Goal: Entertainment & Leisure: Browse casually

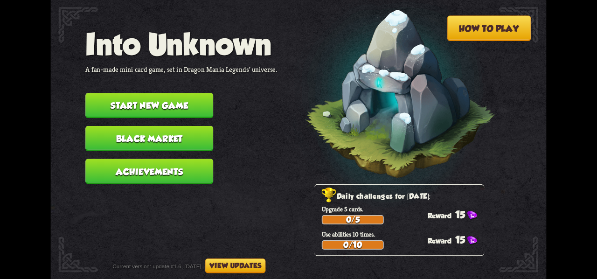
click at [307, 259] on video at bounding box center [303, 262] width 104 height 75
click at [165, 107] on button "Start new game" at bounding box center [149, 105] width 128 height 25
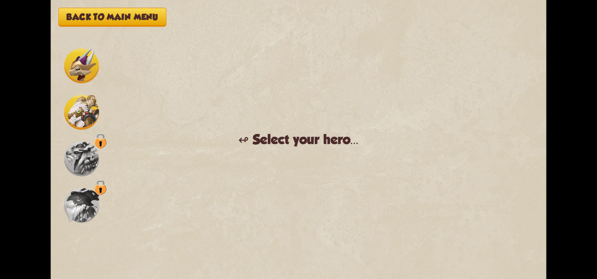
click at [76, 108] on img at bounding box center [81, 112] width 35 height 35
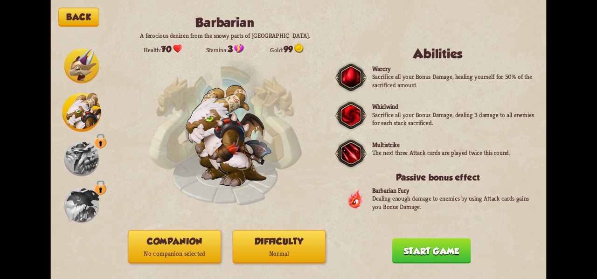
click at [91, 58] on img at bounding box center [81, 66] width 35 height 35
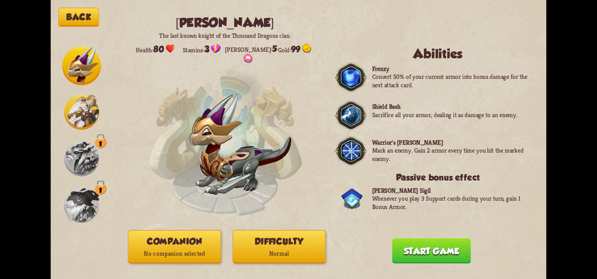
click at [90, 113] on img at bounding box center [81, 112] width 35 height 35
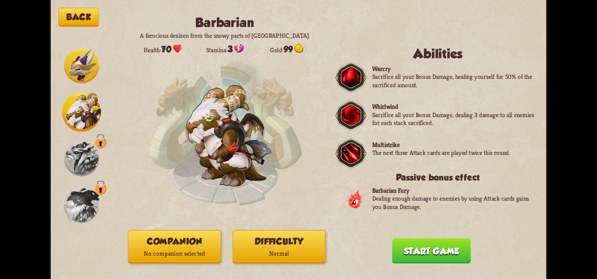
click at [77, 77] on img at bounding box center [81, 66] width 35 height 35
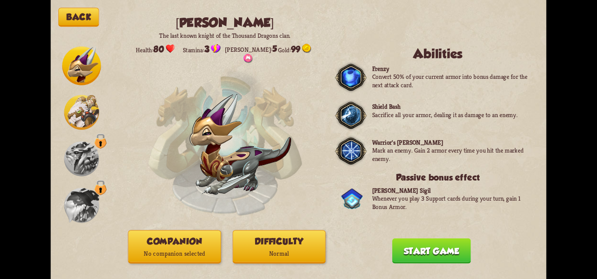
click at [88, 114] on img at bounding box center [81, 112] width 35 height 35
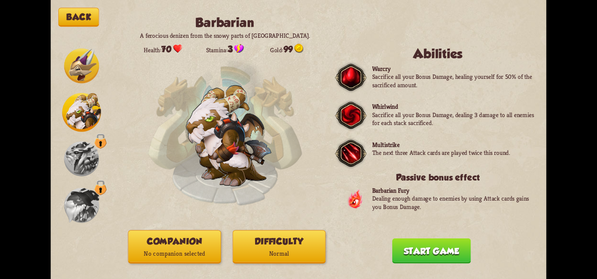
click at [79, 69] on img at bounding box center [81, 66] width 35 height 35
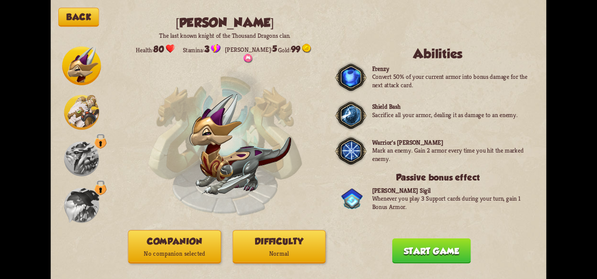
click at [173, 241] on button "Companion No companion selected" at bounding box center [174, 246] width 93 height 33
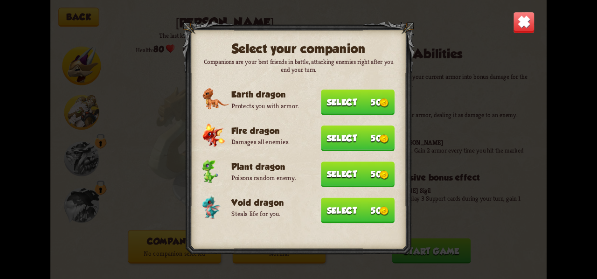
click at [367, 212] on button "Select 50" at bounding box center [358, 211] width 74 height 26
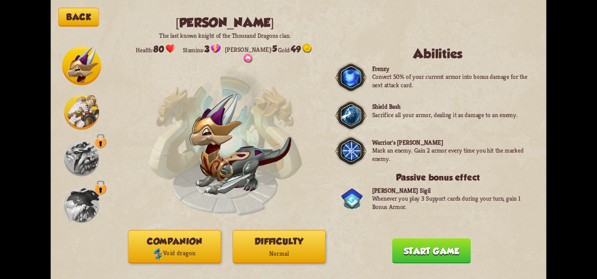
click at [269, 246] on button "Difficulty Normal" at bounding box center [279, 246] width 93 height 33
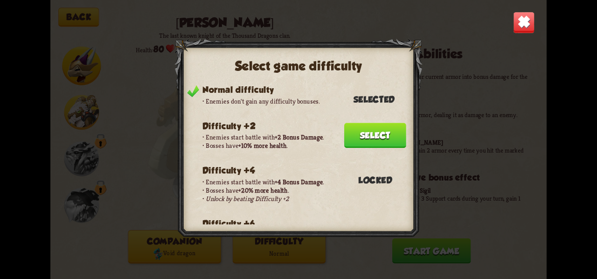
click at [461, 104] on div "Select game difficulty Normal difficulty Enemies don't gain any difficulty bonu…" at bounding box center [298, 139] width 496 height 279
click at [532, 24] on img at bounding box center [524, 23] width 22 height 22
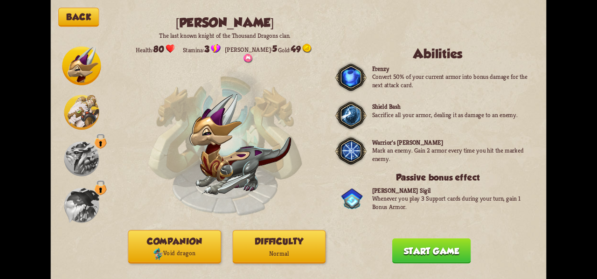
click at [182, 249] on p "Void dragon" at bounding box center [174, 253] width 92 height 13
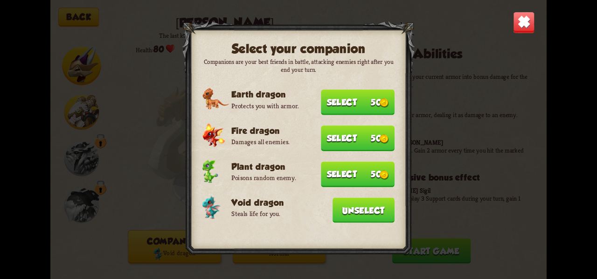
click at [369, 215] on button "Unselect" at bounding box center [364, 210] width 62 height 25
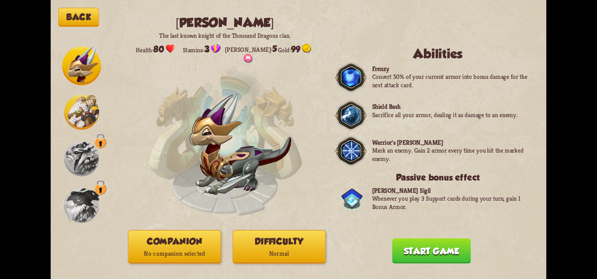
click at [188, 245] on button "Companion No companion selected" at bounding box center [174, 246] width 93 height 33
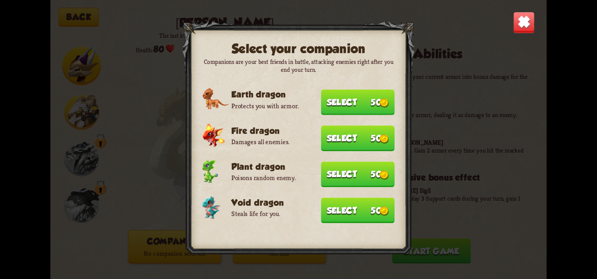
click at [354, 219] on button "Select 50" at bounding box center [358, 211] width 74 height 26
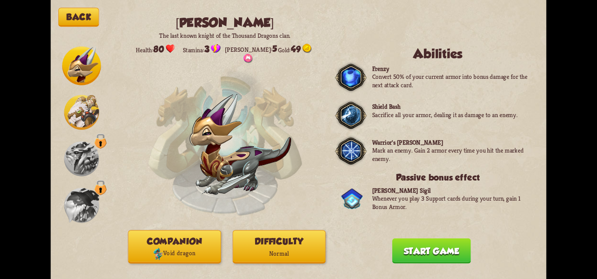
click at [446, 253] on button "Start game" at bounding box center [431, 250] width 79 height 25
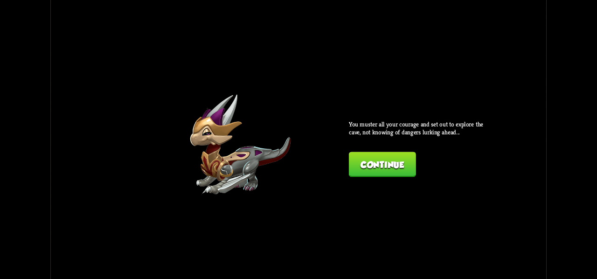
click at [401, 162] on button "Continue" at bounding box center [382, 164] width 67 height 25
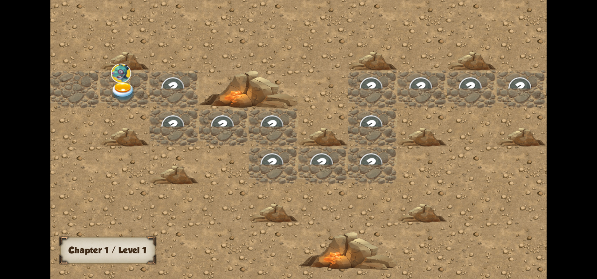
click at [127, 90] on img at bounding box center [123, 92] width 25 height 20
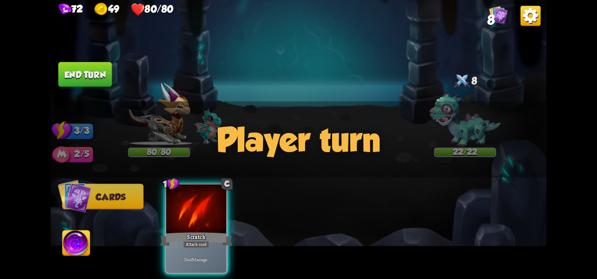
click at [115, 204] on button "Cards" at bounding box center [102, 197] width 81 height 26
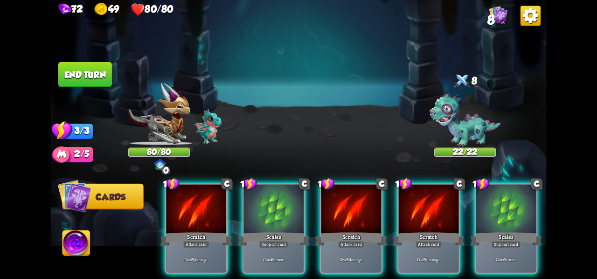
drag, startPoint x: 280, startPoint y: 238, endPoint x: 291, endPoint y: 114, distance: 124.1
click at [291, 116] on div "Select an enemy to attack... You don't have enough stamina to play that card...…" at bounding box center [298, 139] width 496 height 279
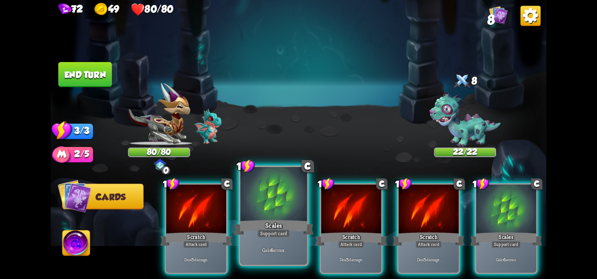
click at [284, 223] on div "Scales" at bounding box center [274, 227] width 80 height 18
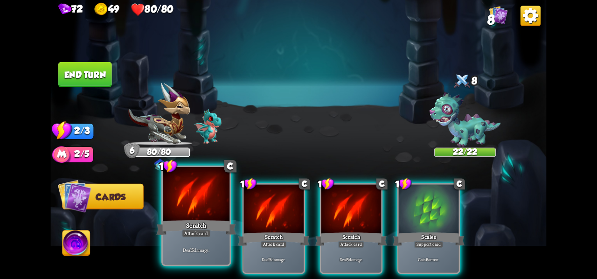
click at [215, 241] on div "Deal 5 damage." at bounding box center [196, 250] width 67 height 29
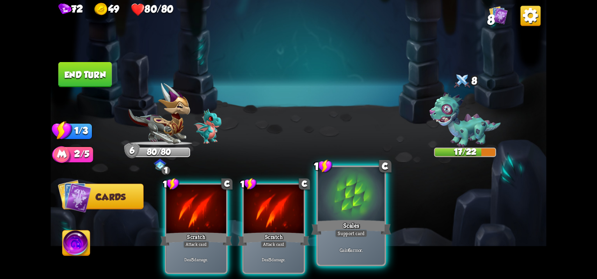
click at [371, 203] on div at bounding box center [351, 195] width 67 height 56
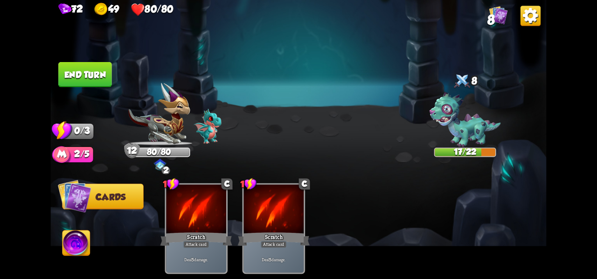
click at [70, 75] on button "End turn" at bounding box center [85, 74] width 54 height 25
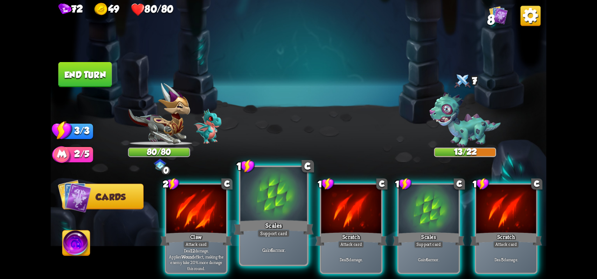
click at [263, 228] on div "Scales" at bounding box center [274, 227] width 80 height 18
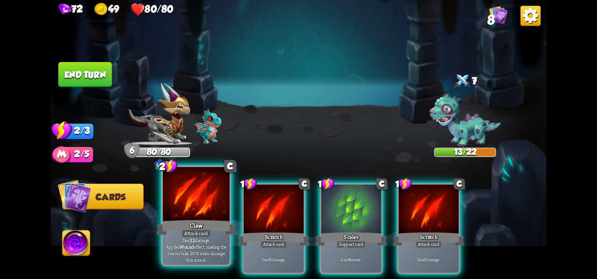
click at [214, 210] on div at bounding box center [196, 195] width 67 height 56
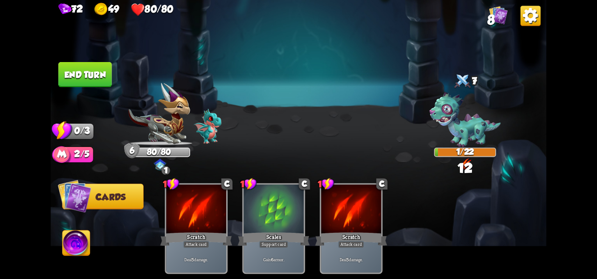
click at [91, 71] on button "End turn" at bounding box center [85, 74] width 54 height 25
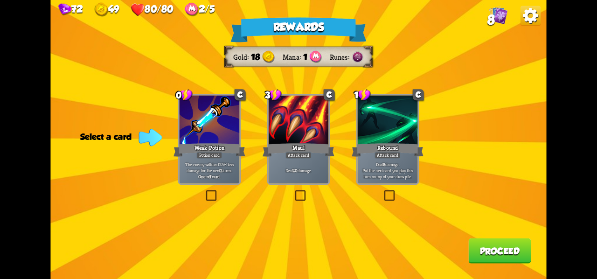
click at [382, 192] on label at bounding box center [382, 192] width 0 height 0
click at [0, 0] on input "checkbox" at bounding box center [0, 0] width 0 height 0
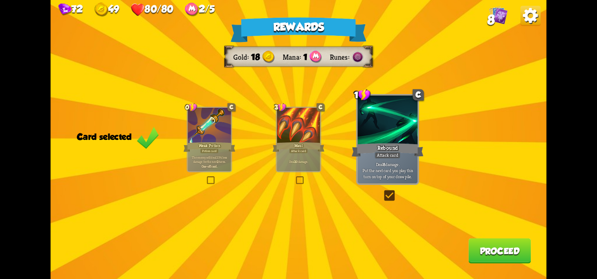
click at [519, 247] on button "Proceed" at bounding box center [499, 250] width 62 height 25
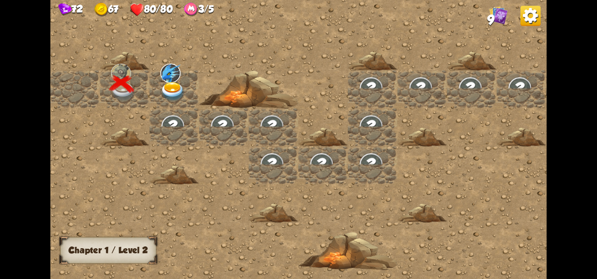
click at [179, 87] on img at bounding box center [172, 92] width 25 height 20
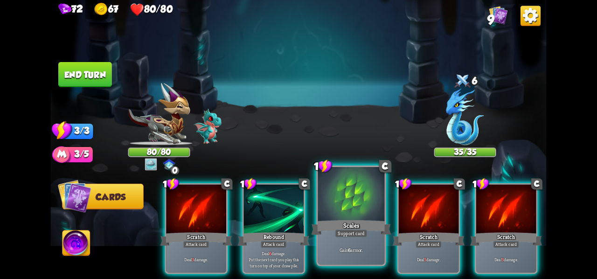
click at [352, 227] on div "Scales" at bounding box center [351, 227] width 80 height 18
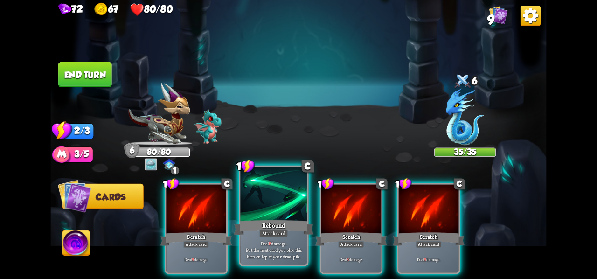
click at [258, 230] on div "Rebound" at bounding box center [274, 227] width 80 height 18
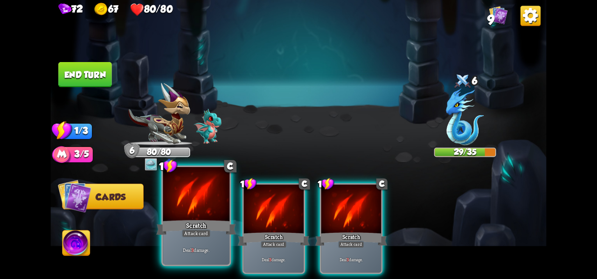
click at [215, 224] on div "Scratch" at bounding box center [196, 227] width 80 height 18
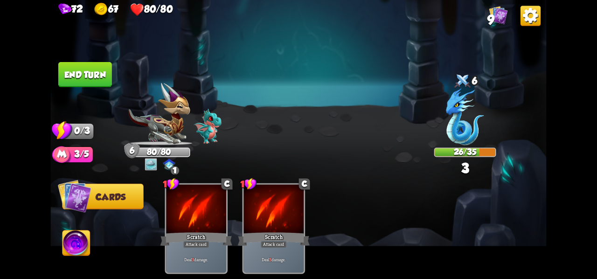
click at [79, 74] on button "End turn" at bounding box center [85, 74] width 54 height 25
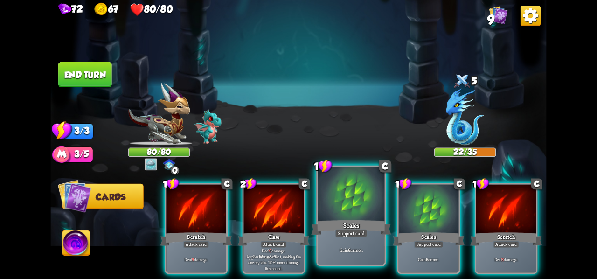
click at [362, 223] on div "Scales" at bounding box center [351, 227] width 80 height 18
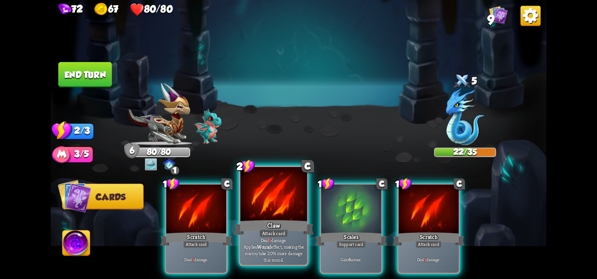
click at [284, 220] on div "Claw" at bounding box center [274, 227] width 80 height 18
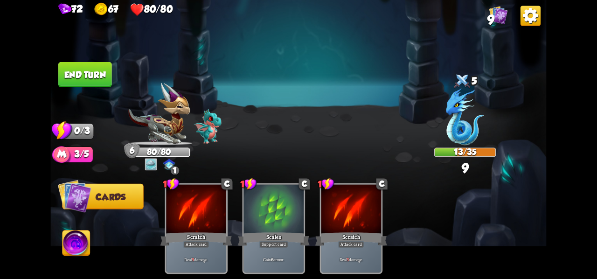
click at [93, 69] on button "End turn" at bounding box center [85, 74] width 54 height 25
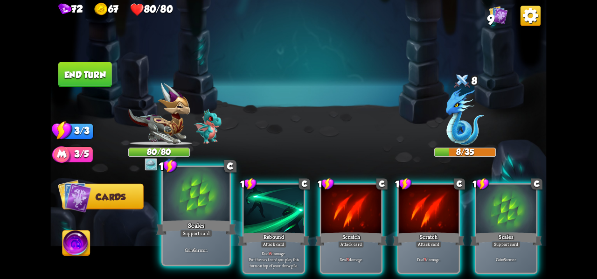
click at [208, 215] on div at bounding box center [196, 195] width 67 height 56
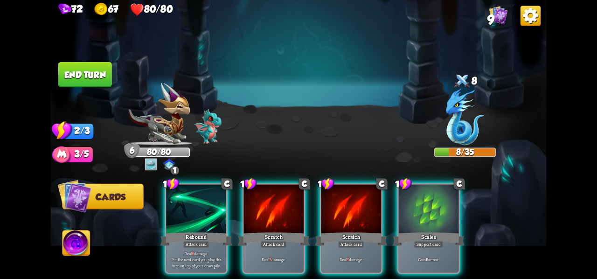
drag, startPoint x: 300, startPoint y: 239, endPoint x: 309, endPoint y: 242, distance: 8.8
click at [301, 246] on div "Deal 3 damage." at bounding box center [274, 259] width 60 height 26
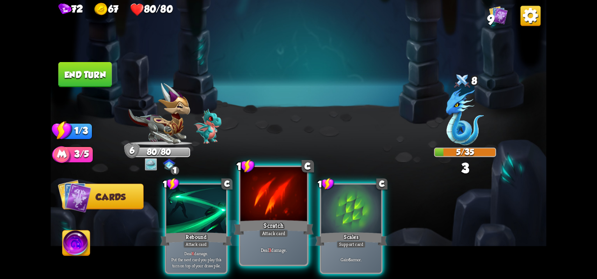
click at [294, 231] on div "Scratch" at bounding box center [274, 227] width 80 height 18
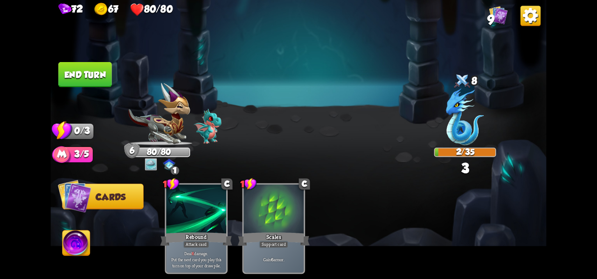
click at [94, 79] on button "End turn" at bounding box center [85, 74] width 54 height 25
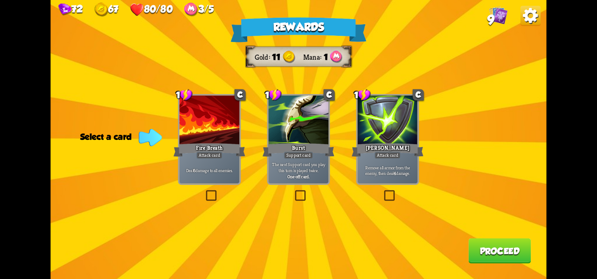
click at [382, 192] on label at bounding box center [382, 192] width 0 height 0
click at [0, 0] on input "checkbox" at bounding box center [0, 0] width 0 height 0
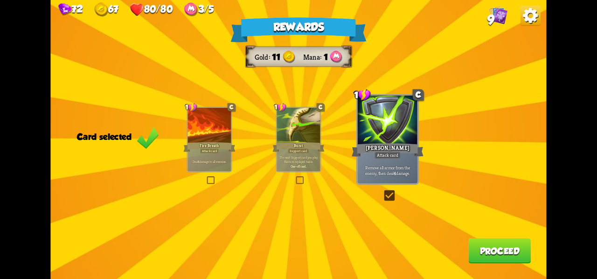
click at [494, 249] on button "Proceed" at bounding box center [499, 250] width 62 height 25
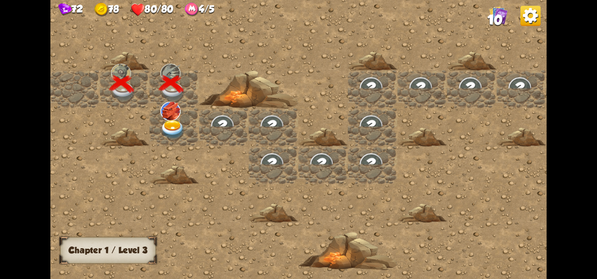
click at [173, 122] on img at bounding box center [172, 130] width 25 height 20
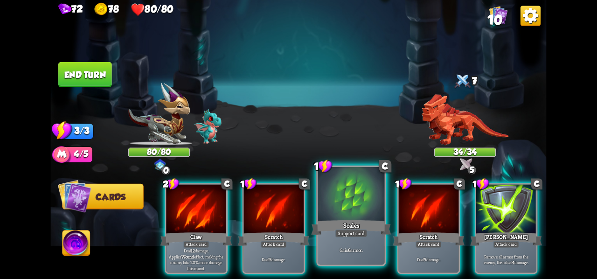
click at [341, 209] on div at bounding box center [351, 195] width 67 height 56
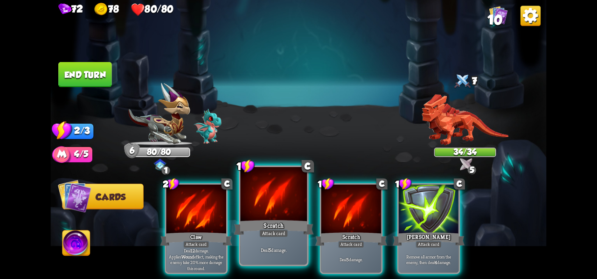
click at [267, 223] on div "Scratch" at bounding box center [274, 227] width 80 height 18
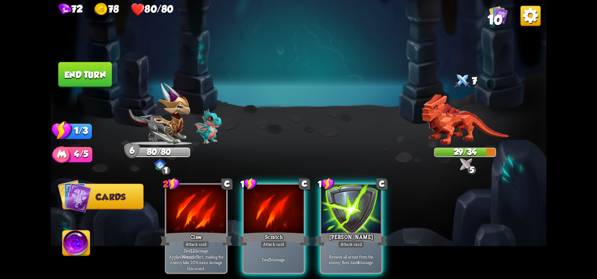
drag, startPoint x: 292, startPoint y: 221, endPoint x: 482, endPoint y: 172, distance: 195.5
click at [482, 172] on div "2 C Claw Attack card Deal 12 damage. Applies Wound effect, making the enemy tak…" at bounding box center [348, 217] width 396 height 124
click at [464, 162] on img at bounding box center [466, 164] width 13 height 13
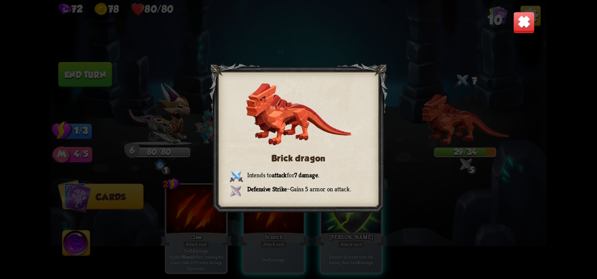
click at [518, 25] on img at bounding box center [524, 23] width 22 height 22
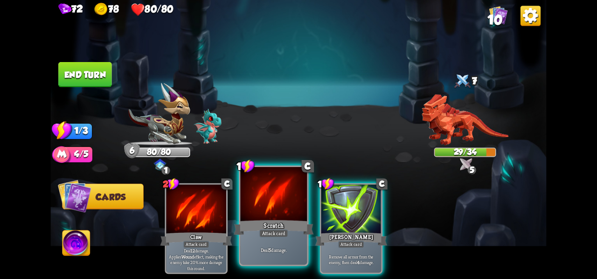
click at [266, 213] on div at bounding box center [273, 195] width 67 height 56
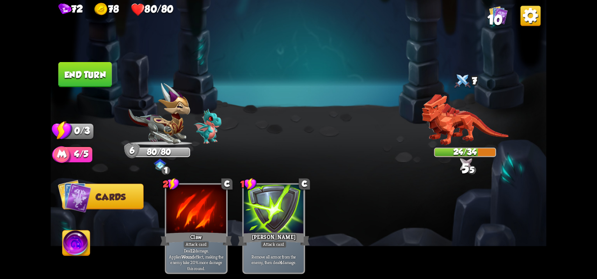
click at [91, 76] on button "End turn" at bounding box center [85, 74] width 54 height 25
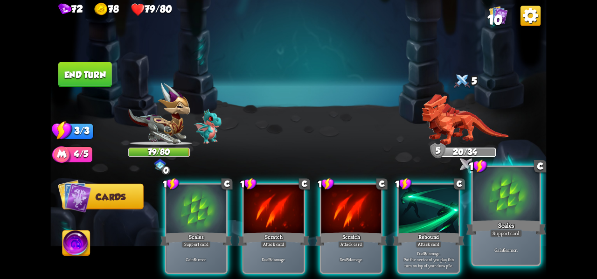
click at [503, 211] on div at bounding box center [506, 195] width 67 height 56
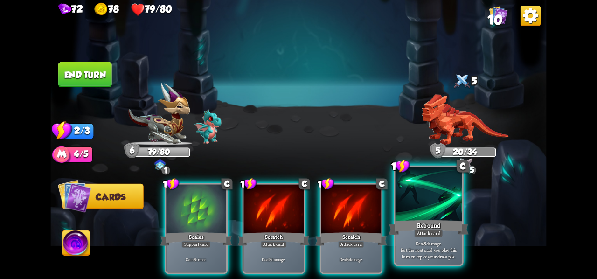
click at [436, 228] on div "Rebound" at bounding box center [428, 227] width 80 height 18
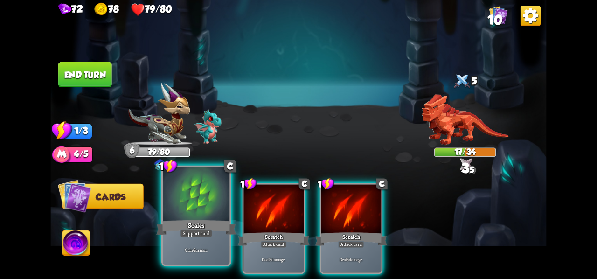
click at [211, 234] on div "Support card" at bounding box center [196, 233] width 33 height 8
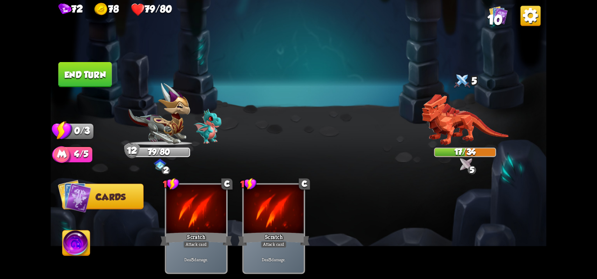
click at [66, 77] on button "End turn" at bounding box center [85, 74] width 54 height 25
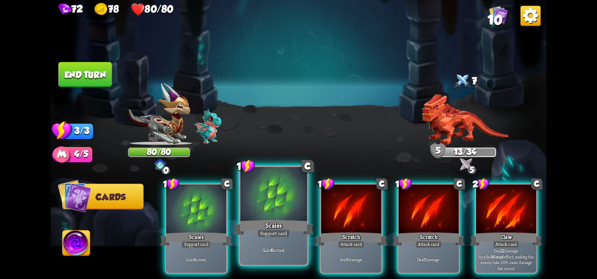
click at [275, 215] on div at bounding box center [273, 195] width 67 height 56
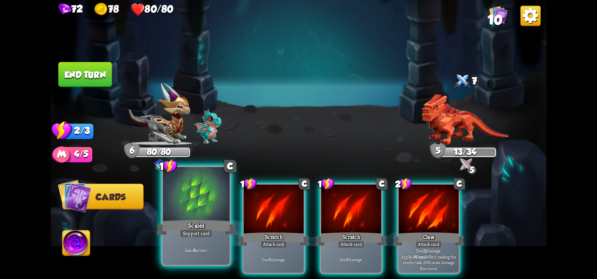
click at [207, 231] on div "Support card" at bounding box center [196, 233] width 33 height 8
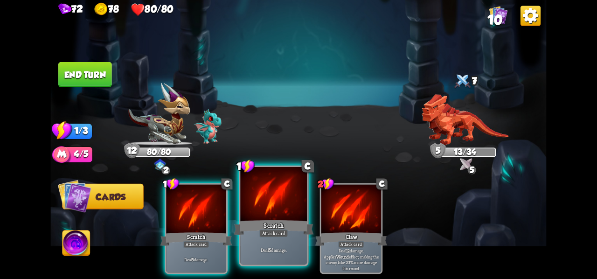
click at [297, 233] on div "Scratch" at bounding box center [274, 227] width 80 height 18
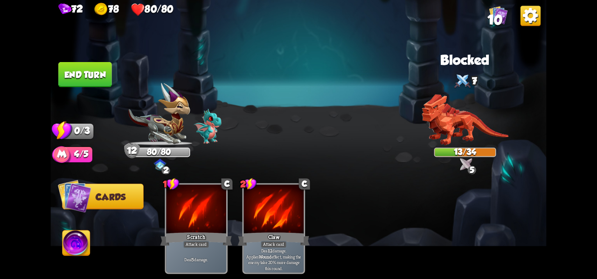
click at [92, 74] on button "End turn" at bounding box center [85, 74] width 54 height 25
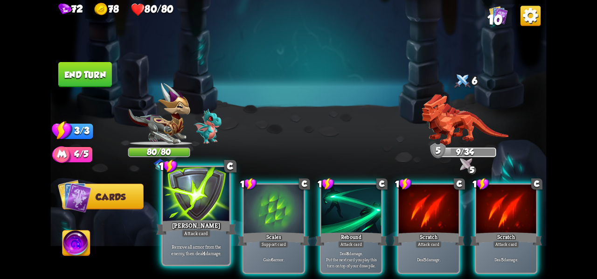
click at [205, 217] on div at bounding box center [196, 195] width 67 height 56
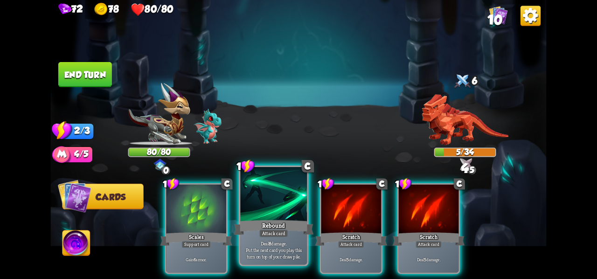
click at [285, 227] on div "Rebound" at bounding box center [274, 227] width 80 height 18
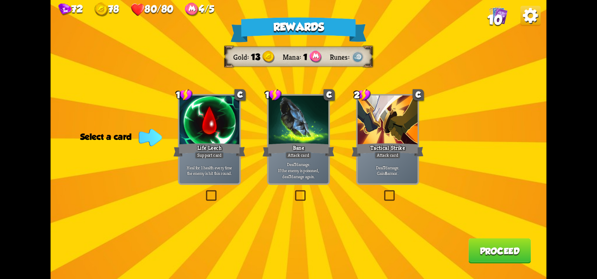
click at [293, 192] on label at bounding box center [293, 192] width 0 height 0
click at [0, 0] on input "checkbox" at bounding box center [0, 0] width 0 height 0
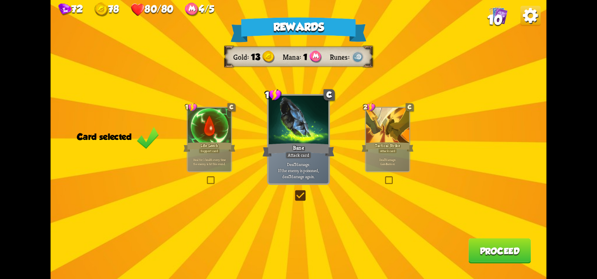
click at [496, 254] on button "Proceed" at bounding box center [499, 250] width 62 height 25
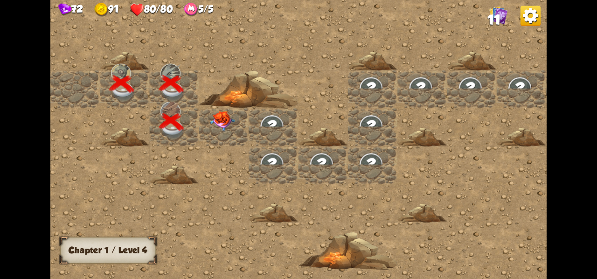
click at [219, 123] on img at bounding box center [222, 121] width 25 height 21
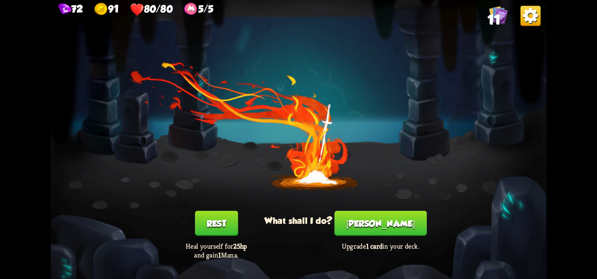
click at [392, 228] on button "[PERSON_NAME]" at bounding box center [380, 223] width 92 height 25
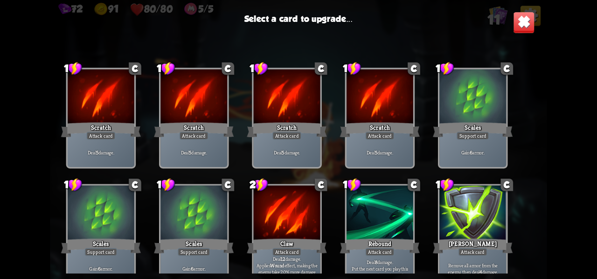
scroll to position [153, 0]
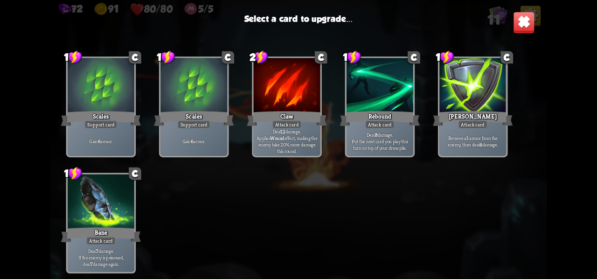
click at [89, 213] on div at bounding box center [101, 202] width 67 height 56
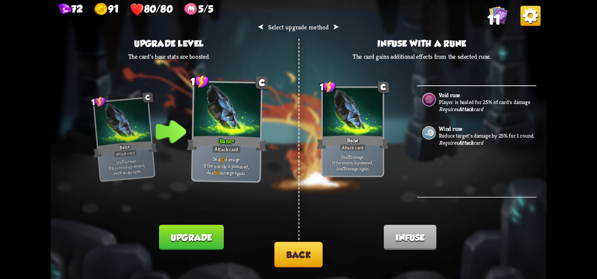
click at [441, 185] on div "Void rune Player is healed for 25% of card's damage Requires Attack card Wind r…" at bounding box center [476, 141] width 120 height 112
click at [286, 250] on button "Back" at bounding box center [298, 255] width 49 height 26
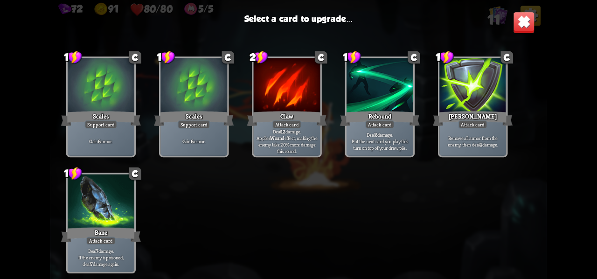
scroll to position [0, 0]
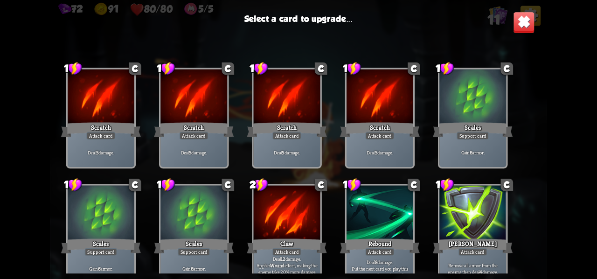
click at [399, 225] on div at bounding box center [380, 214] width 67 height 56
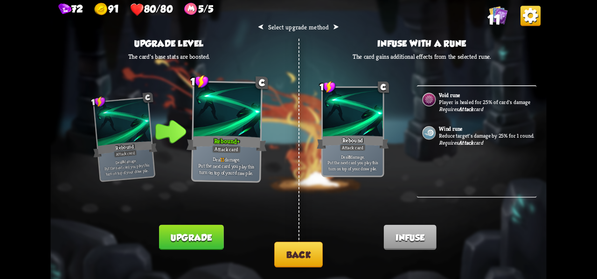
click at [197, 237] on button "Upgrade" at bounding box center [191, 237] width 64 height 25
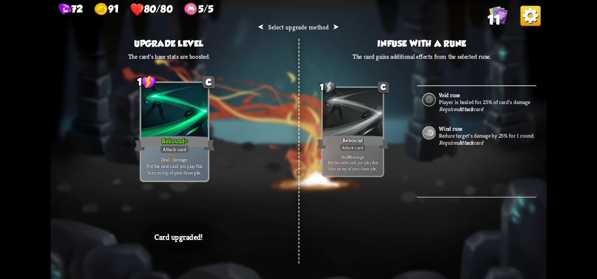
click at [333, 197] on div "⮜ Select upgrade method ⮞ Upgrade level The card's base stats are boosted. 1 C …" at bounding box center [298, 139] width 496 height 279
click at [285, 255] on div "⮜ Select upgrade method ⮞ Upgrade level The card's base stats are boosted. 1 C …" at bounding box center [298, 139] width 496 height 279
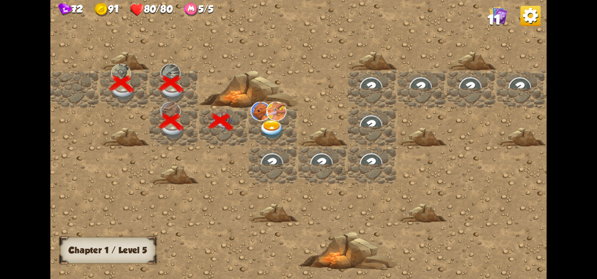
click at [271, 127] on img at bounding box center [272, 130] width 25 height 20
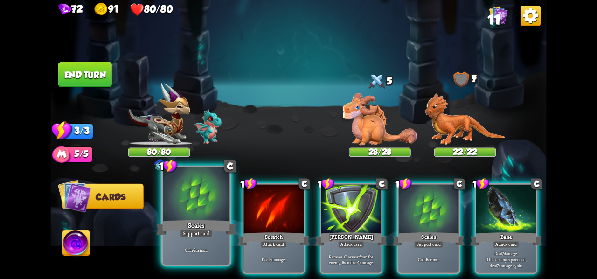
click at [208, 213] on div at bounding box center [196, 195] width 67 height 56
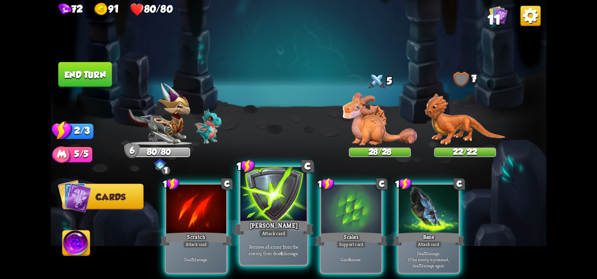
click at [282, 212] on div at bounding box center [273, 195] width 67 height 56
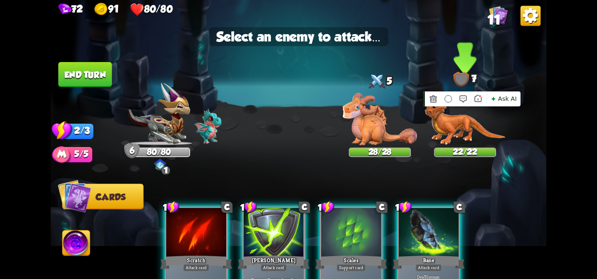
click at [467, 126] on img at bounding box center [465, 119] width 81 height 52
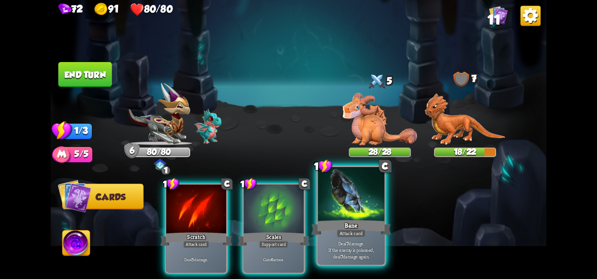
click at [374, 230] on div "Bane" at bounding box center [351, 227] width 80 height 18
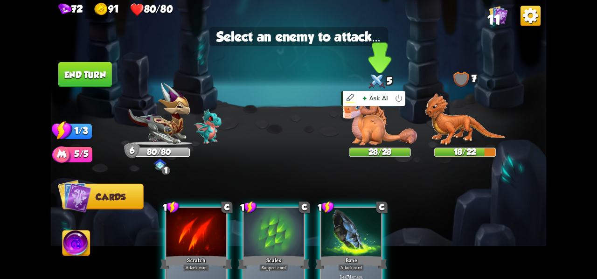
click at [381, 140] on img at bounding box center [380, 119] width 74 height 52
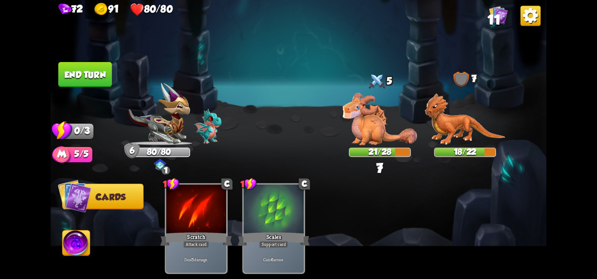
click at [81, 75] on button "End turn" at bounding box center [85, 74] width 54 height 25
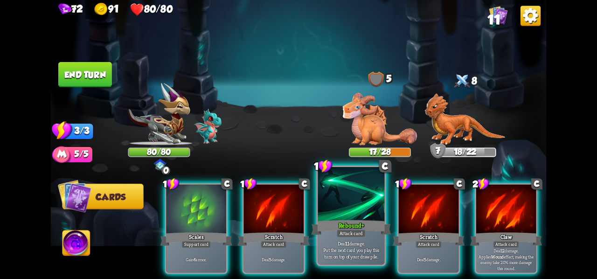
click at [358, 201] on div at bounding box center [351, 195] width 67 height 56
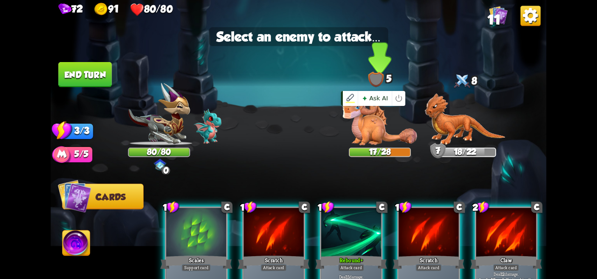
click at [389, 132] on img at bounding box center [380, 119] width 74 height 52
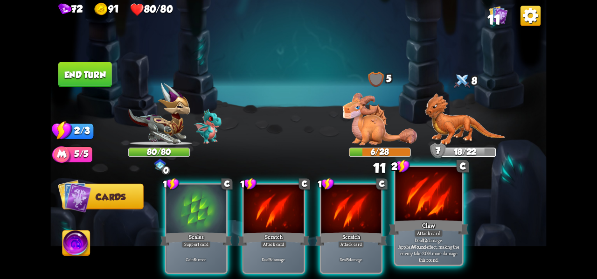
click at [416, 236] on div "Attack card" at bounding box center [428, 233] width 29 height 8
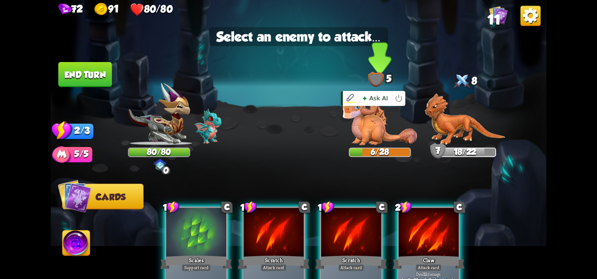
click at [348, 124] on img at bounding box center [380, 119] width 74 height 52
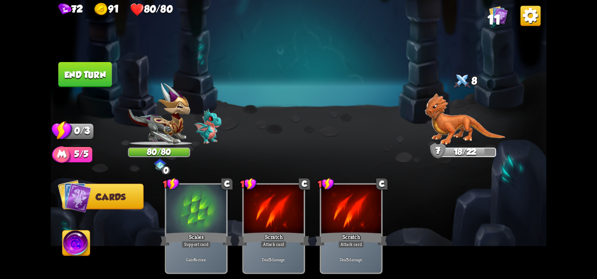
click at [97, 77] on button "End turn" at bounding box center [85, 74] width 54 height 25
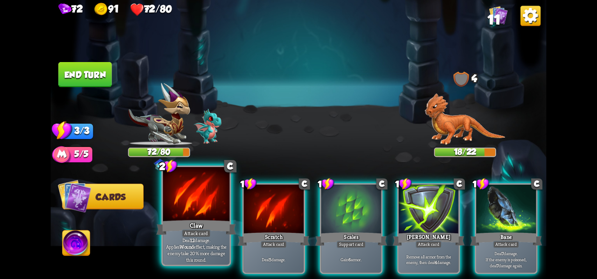
click at [185, 246] on p "Deal 12 damage. Applies Wound effect, making the enemy take 20% more damage thi…" at bounding box center [196, 250] width 63 height 26
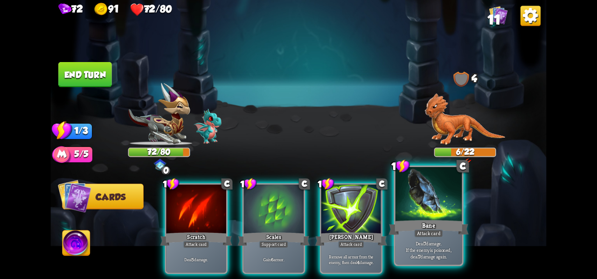
click at [455, 229] on div "Bane" at bounding box center [428, 227] width 80 height 18
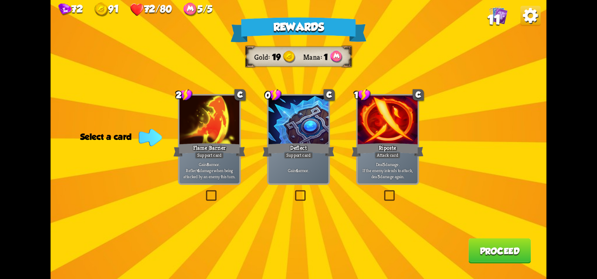
click at [293, 192] on label at bounding box center [293, 192] width 0 height 0
click at [0, 0] on input "checkbox" at bounding box center [0, 0] width 0 height 0
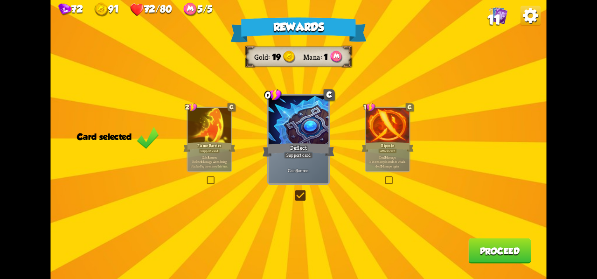
click at [501, 259] on button "Proceed" at bounding box center [499, 250] width 62 height 25
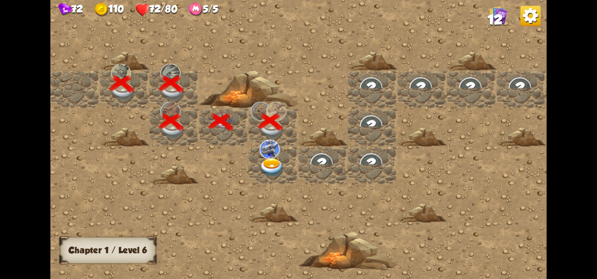
click at [283, 169] on img at bounding box center [272, 168] width 25 height 20
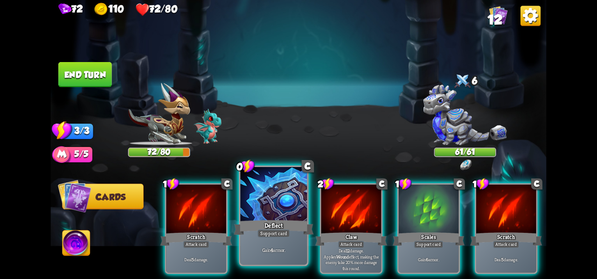
click at [288, 243] on div "Gain 4 armor." at bounding box center [273, 250] width 67 height 29
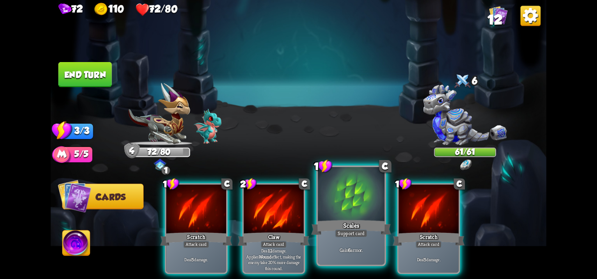
click at [351, 231] on div "Support card" at bounding box center [351, 233] width 33 height 8
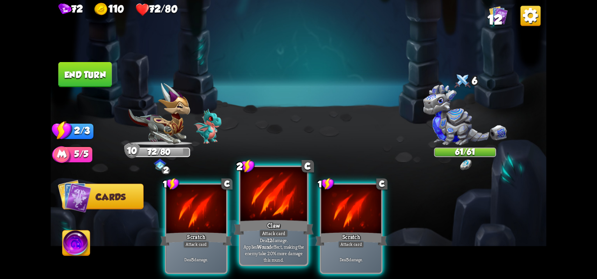
click at [282, 217] on div at bounding box center [273, 195] width 67 height 56
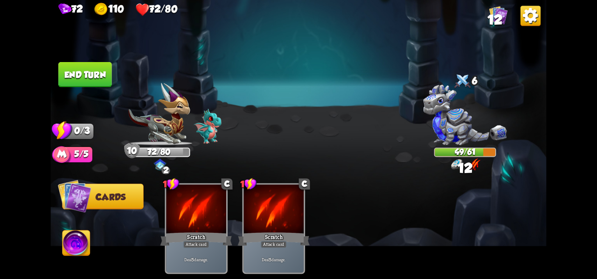
click at [100, 87] on button "End turn" at bounding box center [85, 74] width 54 height 25
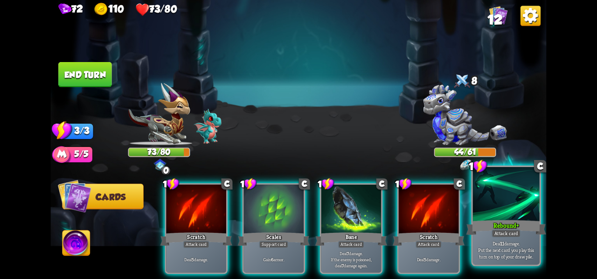
click at [520, 236] on div "Attack card" at bounding box center [506, 233] width 29 height 8
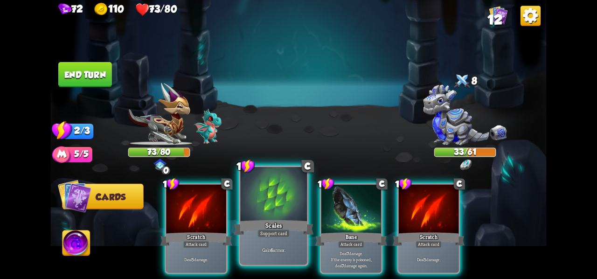
click at [282, 235] on div "Support card" at bounding box center [273, 233] width 33 height 8
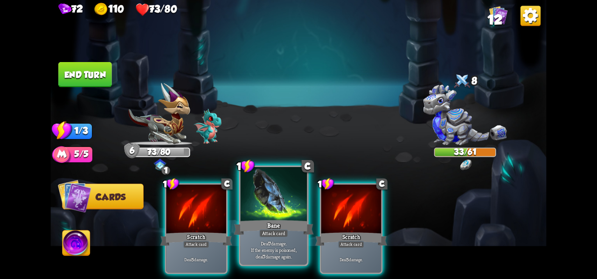
click at [293, 222] on div "Bane" at bounding box center [274, 227] width 80 height 18
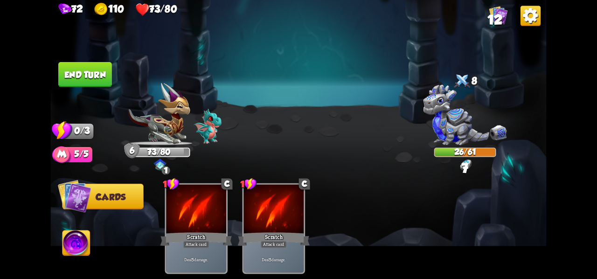
click at [83, 85] on button "End turn" at bounding box center [85, 74] width 54 height 25
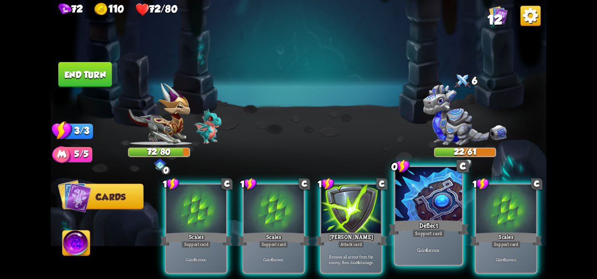
click at [402, 213] on div at bounding box center [428, 195] width 67 height 56
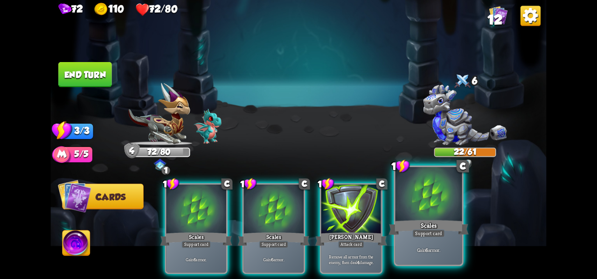
click at [430, 212] on div at bounding box center [428, 195] width 67 height 56
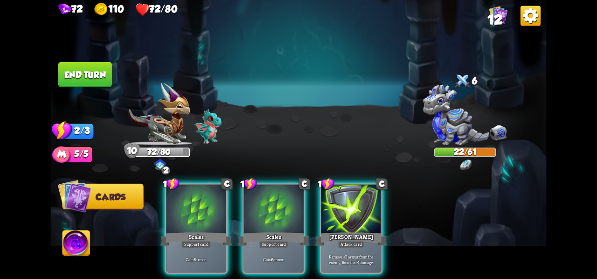
click at [469, 167] on img at bounding box center [466, 164] width 13 height 11
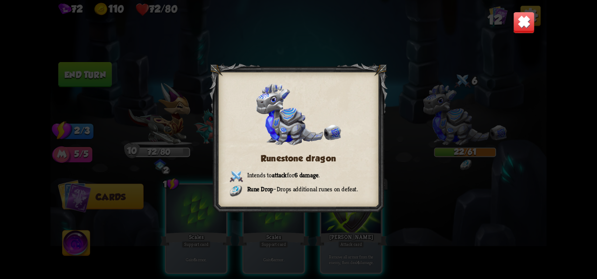
click at [468, 212] on div "Runestone dragon Intends to attack for 6 damage . Rune Drop – Drops additional …" at bounding box center [298, 139] width 496 height 279
click at [526, 32] on img at bounding box center [524, 23] width 22 height 22
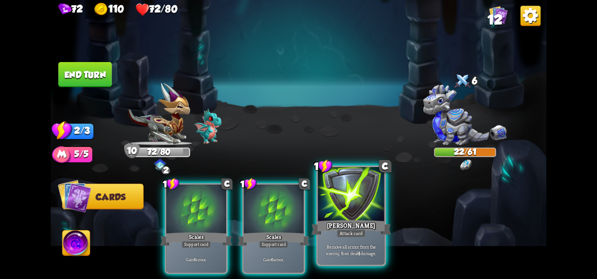
click at [359, 212] on div at bounding box center [351, 195] width 67 height 56
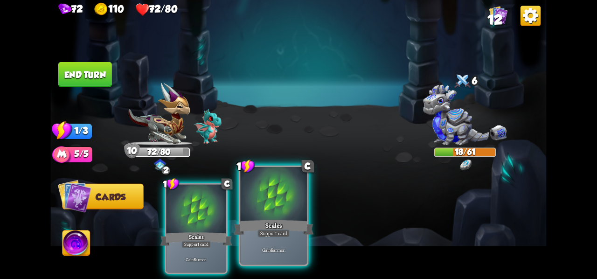
click at [280, 227] on div "Scales" at bounding box center [274, 227] width 80 height 18
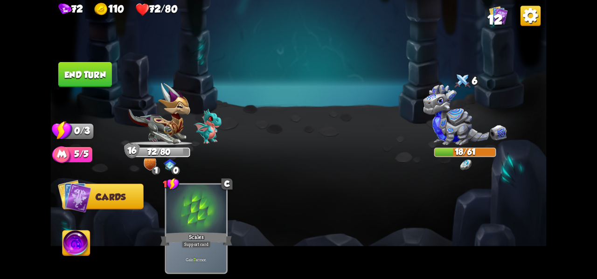
click at [106, 78] on button "End turn" at bounding box center [85, 74] width 54 height 25
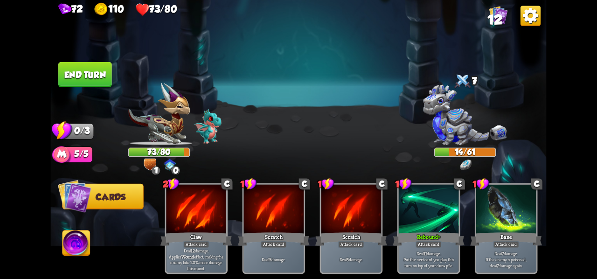
click at [147, 161] on div "Player turn" at bounding box center [298, 139] width 496 height 76
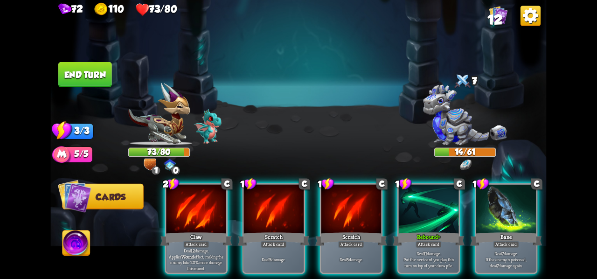
click at [152, 161] on img at bounding box center [150, 165] width 13 height 12
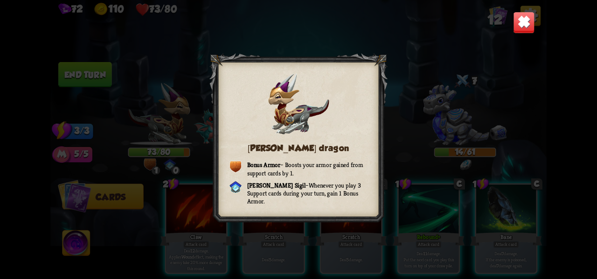
click at [445, 104] on div "[PERSON_NAME] dragon Bonus Armor – Boosts your armor gained from support cards …" at bounding box center [298, 139] width 496 height 279
click at [530, 28] on img at bounding box center [524, 23] width 22 height 22
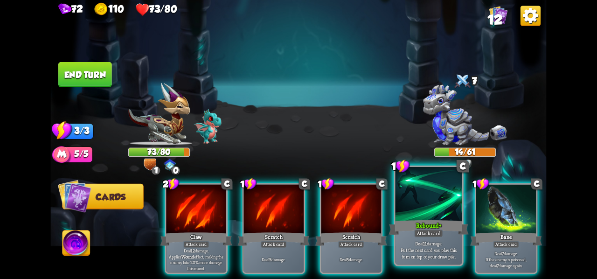
click at [436, 235] on div "Attack card" at bounding box center [428, 233] width 29 height 8
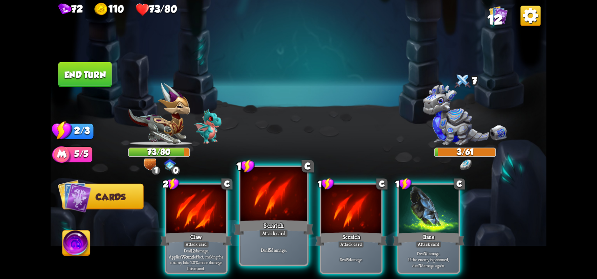
click at [266, 213] on div at bounding box center [273, 195] width 67 height 56
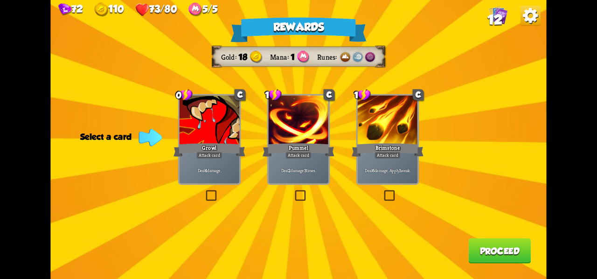
click at [382, 192] on label at bounding box center [382, 192] width 0 height 0
click at [0, 0] on input "checkbox" at bounding box center [0, 0] width 0 height 0
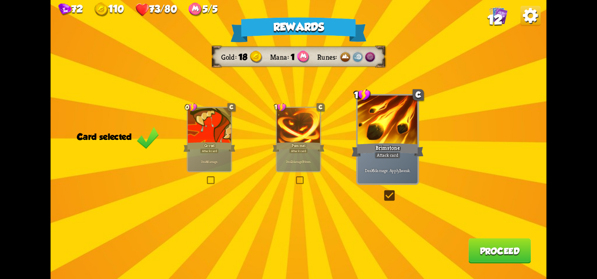
click at [494, 264] on div "Rewards Gold 18 Mana 1 Runes Card selected 0 C Growl Attack card Deal 4 damage.…" at bounding box center [298, 139] width 496 height 279
click at [504, 239] on button "Proceed" at bounding box center [499, 250] width 62 height 25
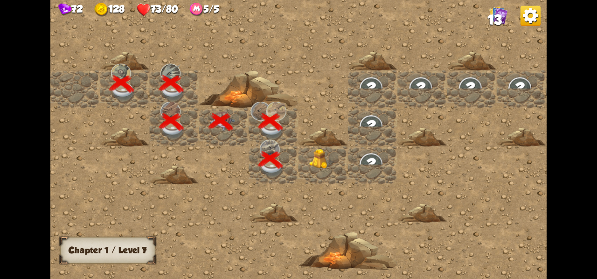
click at [322, 158] on img at bounding box center [321, 159] width 25 height 20
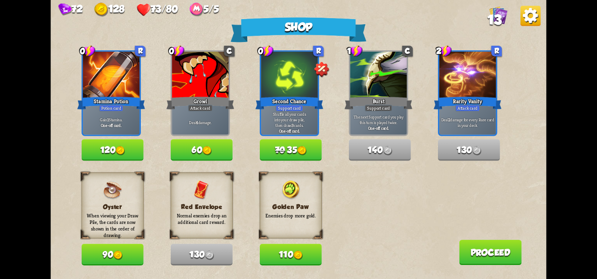
click at [99, 152] on button "120" at bounding box center [113, 149] width 62 height 21
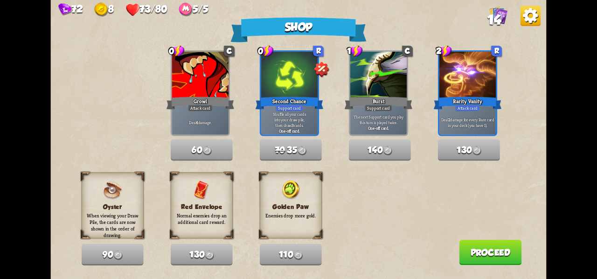
click at [475, 258] on button "Proceed" at bounding box center [490, 252] width 62 height 25
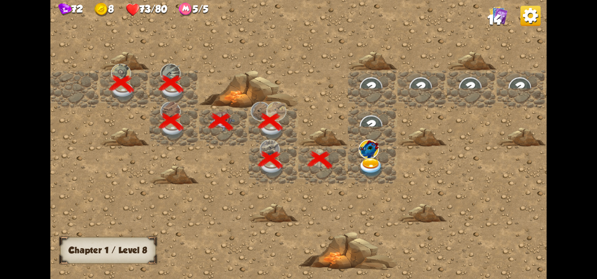
click at [379, 156] on div at bounding box center [372, 165] width 49 height 38
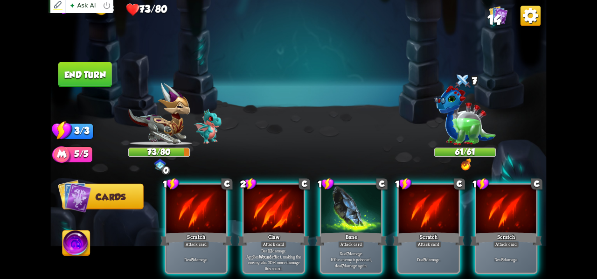
click at [53, 250] on img at bounding box center [298, 139] width 496 height 279
click at [64, 253] on img at bounding box center [76, 244] width 28 height 28
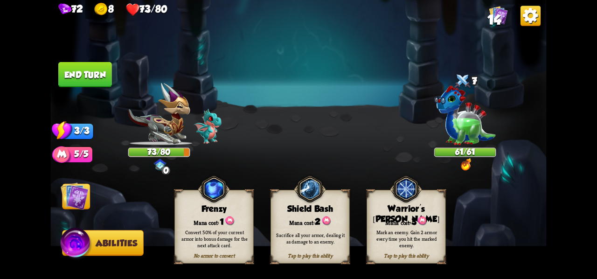
click at [422, 252] on div "Mark an enemy. Gain 2 armor every time you hit the marked enemy." at bounding box center [406, 238] width 79 height 31
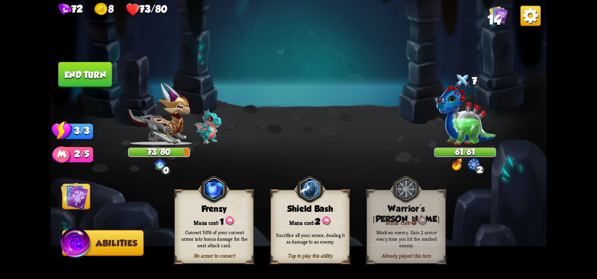
click at [69, 193] on img at bounding box center [75, 196] width 28 height 28
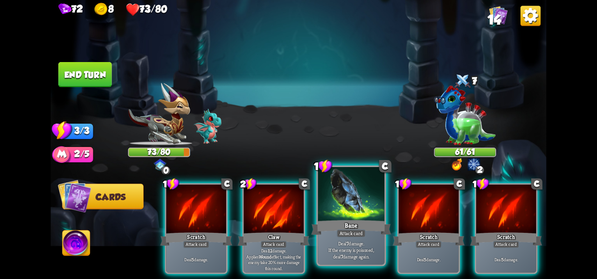
click at [376, 239] on div "Deal 7 damage. If the enemy is poisoned, deal 7 damage again." at bounding box center [351, 250] width 67 height 29
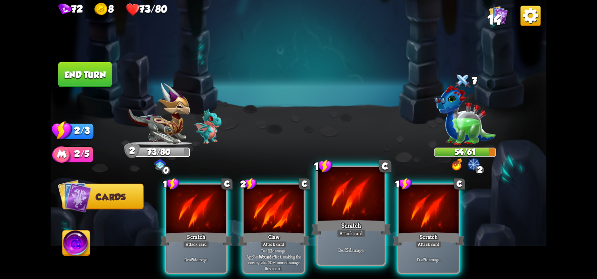
click at [371, 232] on div "Scratch" at bounding box center [351, 227] width 80 height 18
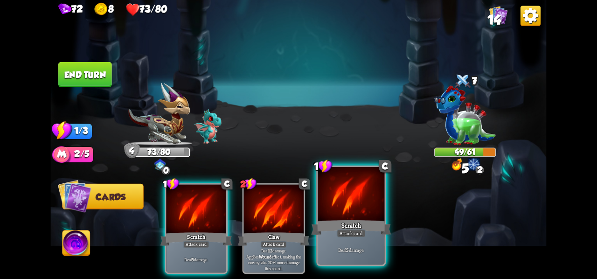
click at [339, 231] on div "Attack card" at bounding box center [351, 233] width 29 height 8
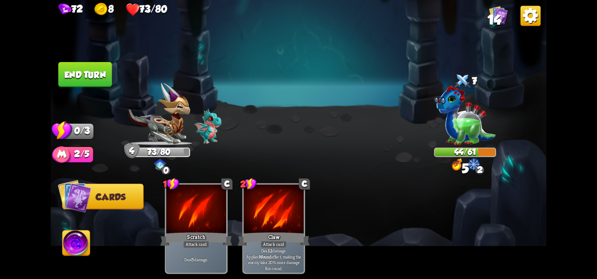
click at [84, 76] on button "End turn" at bounding box center [85, 74] width 54 height 25
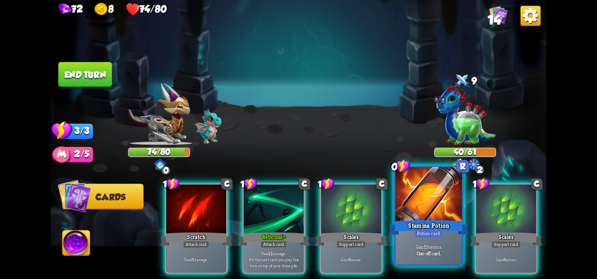
click at [426, 205] on div at bounding box center [428, 195] width 67 height 56
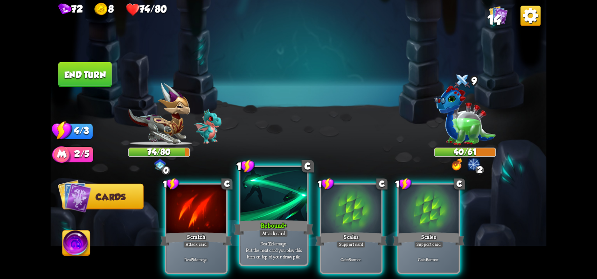
click at [297, 234] on div "Rebound +" at bounding box center [274, 227] width 80 height 18
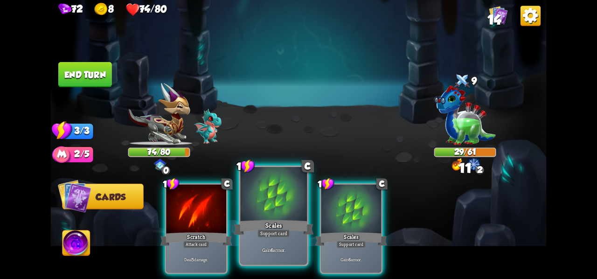
click at [264, 234] on div "Support card" at bounding box center [273, 233] width 33 height 8
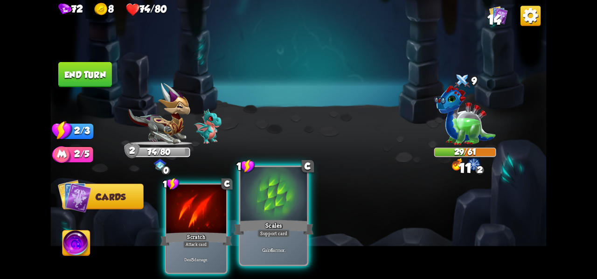
drag, startPoint x: 317, startPoint y: 228, endPoint x: 302, endPoint y: 232, distance: 16.0
click at [316, 228] on div "1 C Scratch Attack card Deal 5 damage. 1 C Scales Support card Gain 6 armor." at bounding box center [348, 217] width 396 height 124
drag, startPoint x: 282, startPoint y: 236, endPoint x: 250, endPoint y: 236, distance: 32.2
click at [281, 236] on div "Support card" at bounding box center [273, 233] width 33 height 8
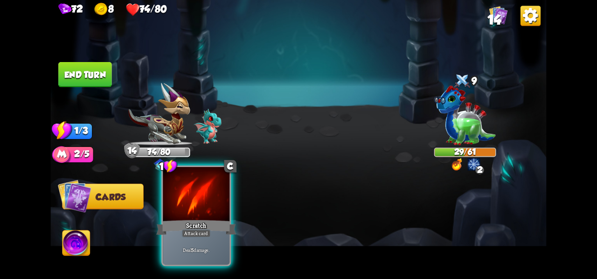
click at [224, 240] on div "Deal 5 damage." at bounding box center [196, 250] width 67 height 29
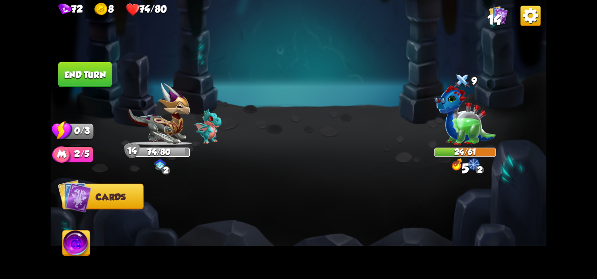
click at [95, 73] on button "End turn" at bounding box center [85, 74] width 54 height 25
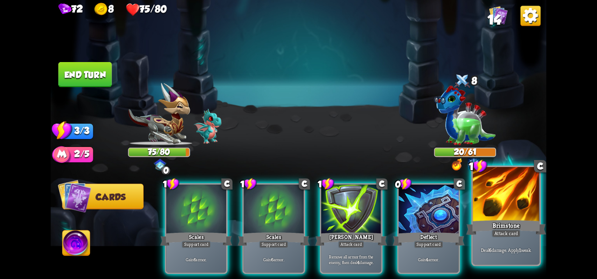
click at [513, 217] on div at bounding box center [506, 195] width 67 height 56
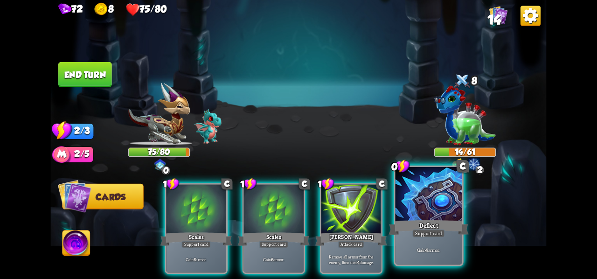
click at [414, 222] on div "Deflect" at bounding box center [428, 227] width 80 height 18
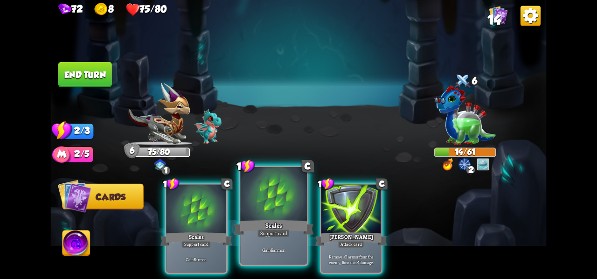
click at [276, 228] on div "Scales" at bounding box center [274, 227] width 80 height 18
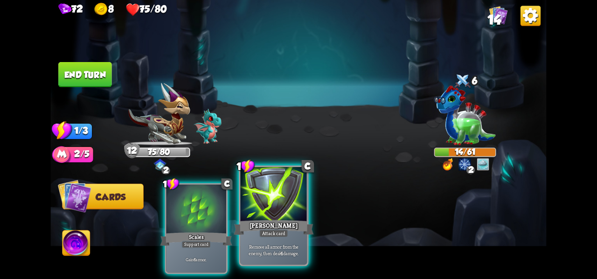
click at [287, 210] on div at bounding box center [273, 195] width 67 height 56
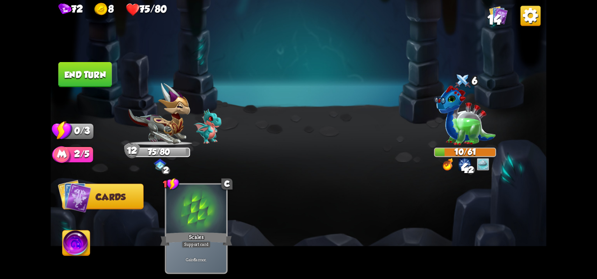
click at [111, 77] on button "End turn" at bounding box center [85, 74] width 54 height 25
